Goal: Check status: Check status

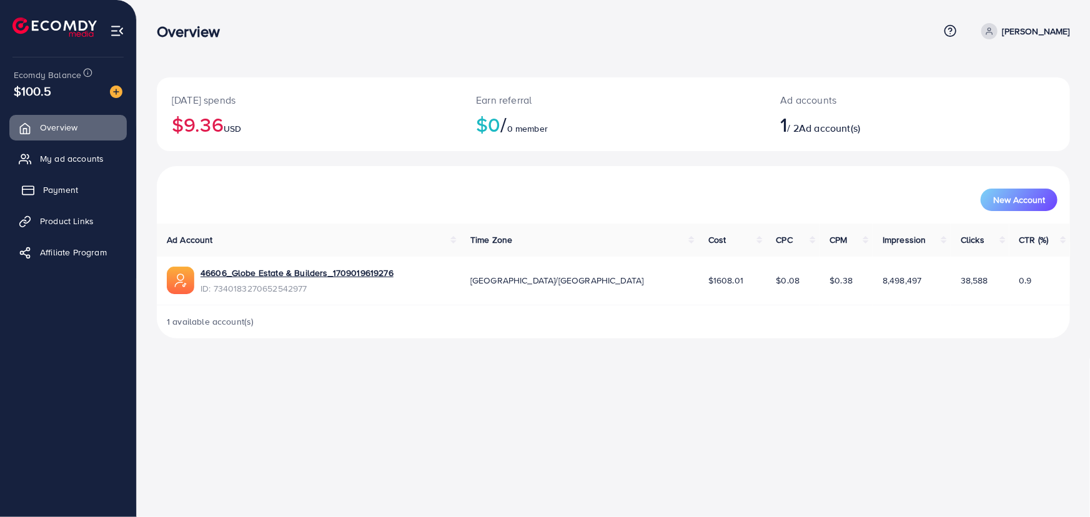
click at [56, 186] on span "Payment" at bounding box center [60, 190] width 35 height 12
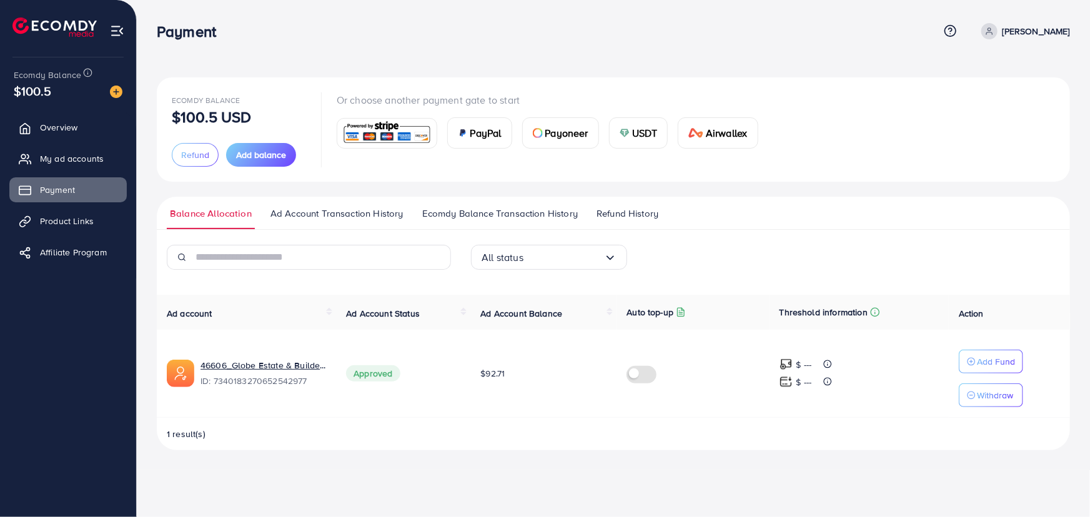
click at [612, 213] on span "Refund History" at bounding box center [628, 214] width 62 height 14
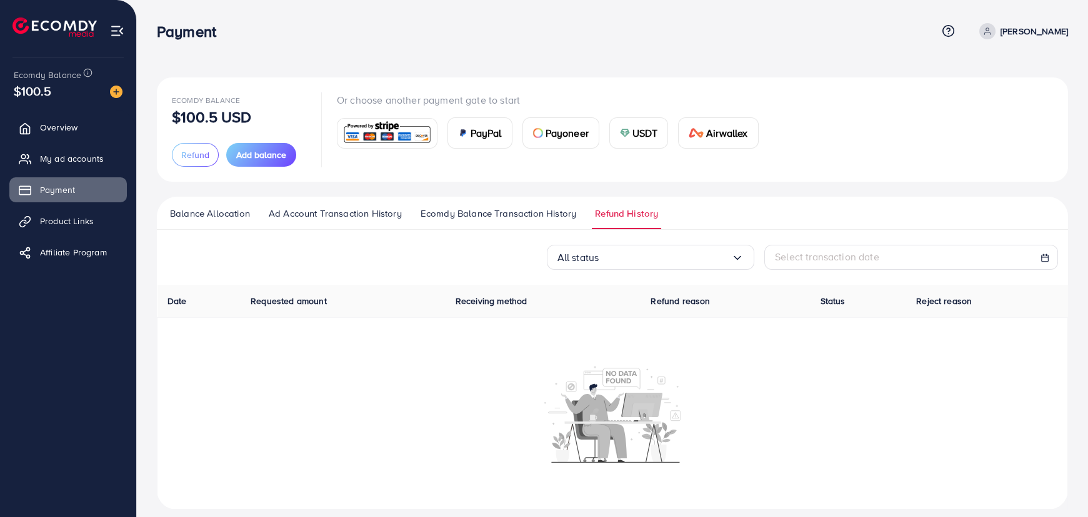
click at [536, 212] on span "Ecomdy Balance Transaction History" at bounding box center [498, 214] width 156 height 14
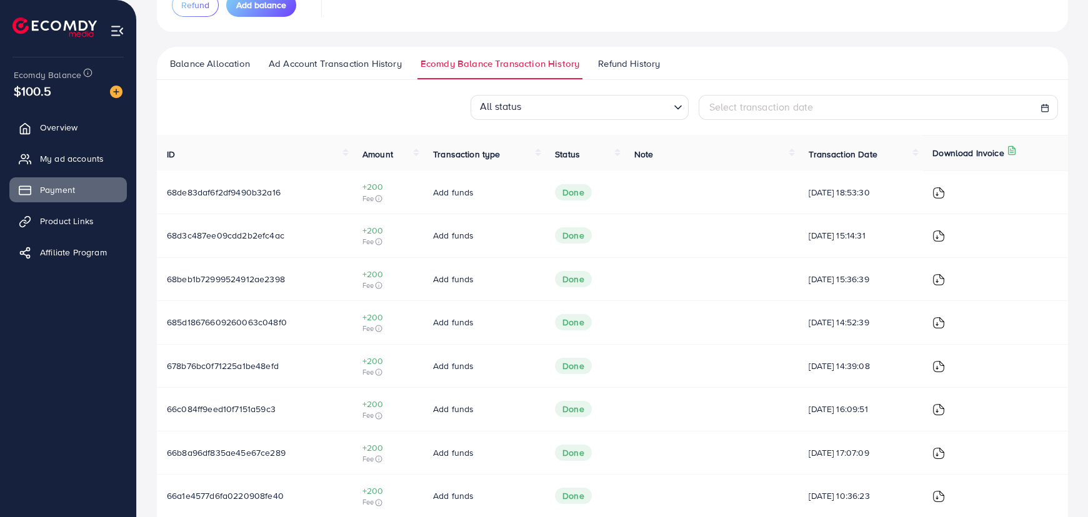
scroll to position [170, 0]
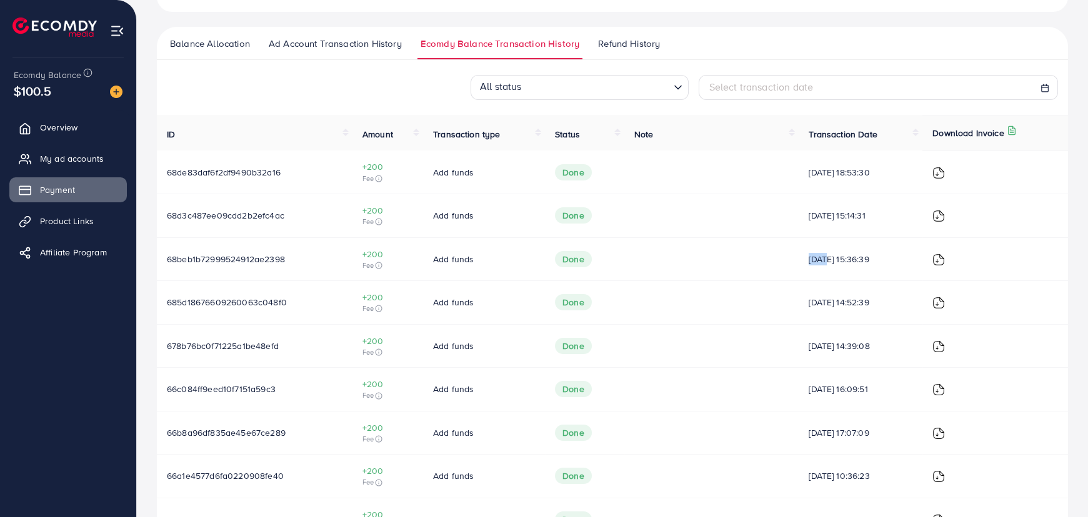
drag, startPoint x: 792, startPoint y: 258, endPoint x: 812, endPoint y: 258, distance: 20.0
click at [812, 258] on span "[DATE] 15:36:39" at bounding box center [860, 259] width 104 height 12
drag, startPoint x: 789, startPoint y: 218, endPoint x: 819, endPoint y: 216, distance: 30.0
click at [819, 216] on td "[DATE] 15:14:31" at bounding box center [860, 216] width 124 height 44
click at [818, 218] on span "[DATE] 15:14:31" at bounding box center [860, 215] width 104 height 12
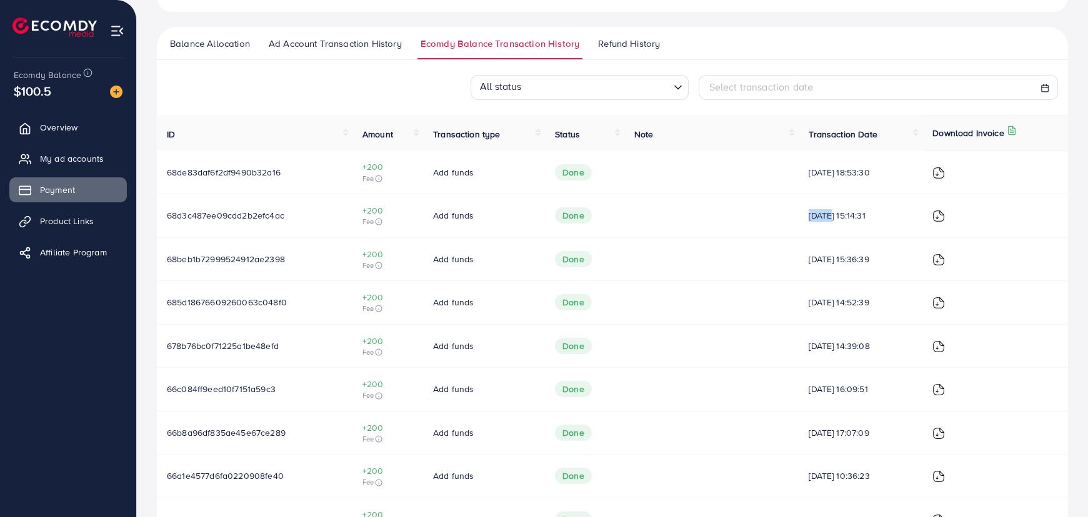
drag, startPoint x: 793, startPoint y: 216, endPoint x: 818, endPoint y: 219, distance: 25.1
click at [818, 219] on span "[DATE] 15:14:31" at bounding box center [860, 215] width 104 height 12
drag, startPoint x: 794, startPoint y: 256, endPoint x: 826, endPoint y: 256, distance: 31.9
click at [826, 256] on span "[DATE] 15:36:39" at bounding box center [860, 259] width 104 height 12
drag, startPoint x: 793, startPoint y: 214, endPoint x: 813, endPoint y: 218, distance: 20.5
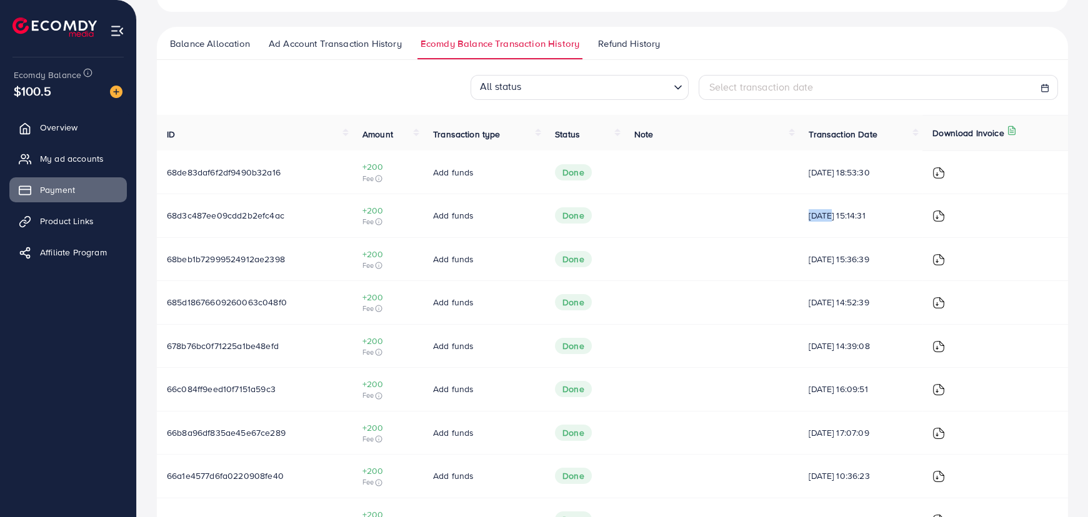
click at [813, 216] on span "[DATE] 15:14:31" at bounding box center [860, 215] width 104 height 12
drag, startPoint x: 796, startPoint y: 261, endPoint x: 837, endPoint y: 257, distance: 40.8
click at [837, 257] on span "[DATE] 15:36:39" at bounding box center [860, 259] width 104 height 12
drag, startPoint x: 805, startPoint y: 217, endPoint x: 813, endPoint y: 217, distance: 8.1
click at [813, 217] on span "[DATE] 15:14:31" at bounding box center [860, 215] width 104 height 12
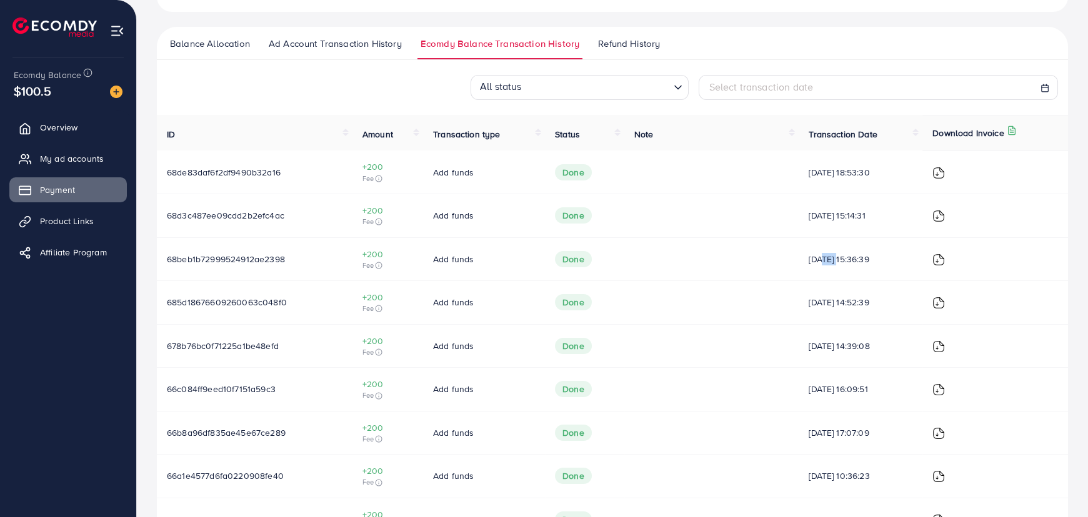
drag, startPoint x: 806, startPoint y: 265, endPoint x: 825, endPoint y: 260, distance: 19.4
click at [825, 260] on td "[DATE] 15:36:39" at bounding box center [860, 259] width 124 height 44
click at [808, 216] on span "[DATE] 15:14:31" at bounding box center [860, 215] width 104 height 12
drag, startPoint x: 164, startPoint y: 215, endPoint x: 287, endPoint y: 222, distance: 123.3
click at [287, 222] on td "68d3c487ee09cdd2b2efc4ac" at bounding box center [255, 216] width 196 height 44
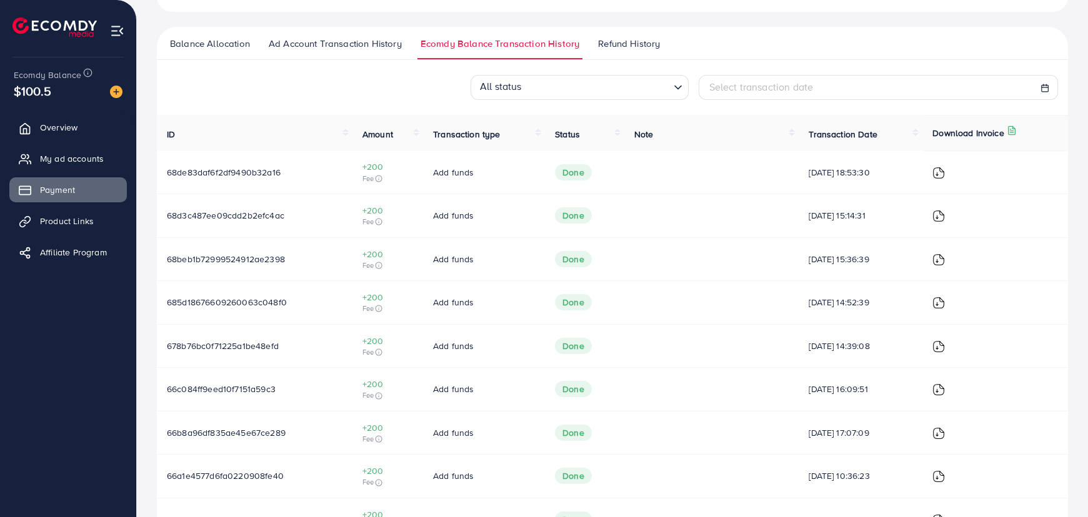
drag, startPoint x: 428, startPoint y: 215, endPoint x: 479, endPoint y: 217, distance: 50.6
click at [477, 216] on td "Add funds" at bounding box center [484, 216] width 122 height 44
click at [635, 219] on td at bounding box center [711, 216] width 175 height 44
drag, startPoint x: 179, startPoint y: 214, endPoint x: 328, endPoint y: 219, distance: 149.4
click at [306, 215] on td "68d3c487ee09cdd2b2efc4ac" at bounding box center [255, 216] width 196 height 44
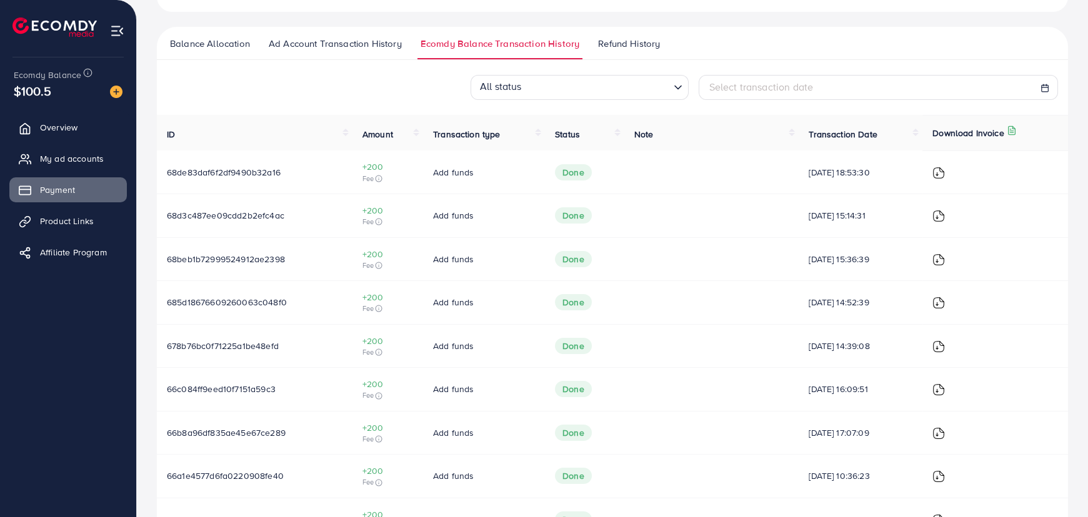
click at [433, 214] on span "Add funds" at bounding box center [453, 215] width 41 height 12
